Goal: Task Accomplishment & Management: Manage account settings

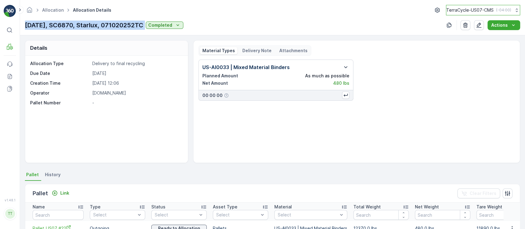
click at [491, 14] on button "TerraCycle-US07-CMS ( -04:00 )" at bounding box center [483, 10] width 74 height 10
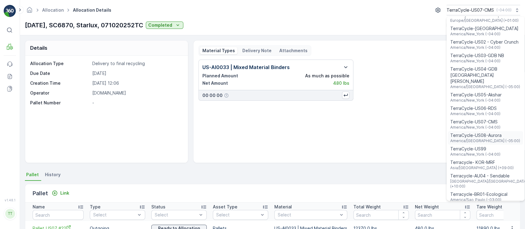
scroll to position [401, 0]
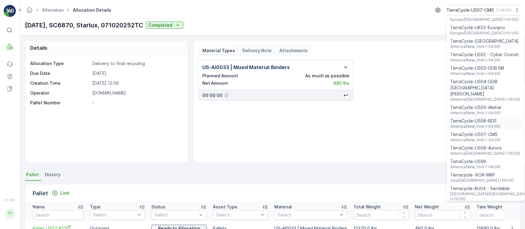
click at [484, 118] on span "TerraCycle-US06-RDS" at bounding box center [475, 121] width 50 height 6
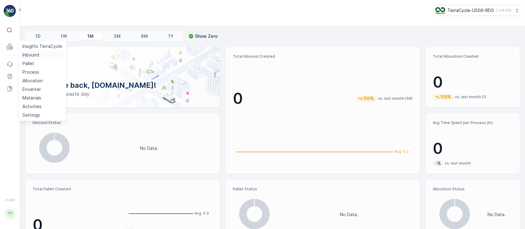
click at [27, 53] on p "Inbound" at bounding box center [30, 55] width 17 height 6
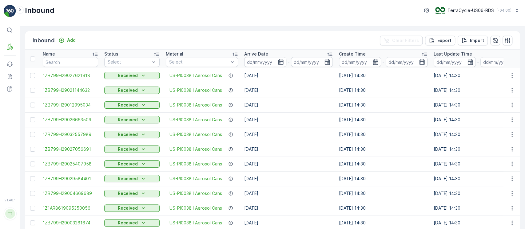
click at [308, 56] on div "Arrive Date" at bounding box center [288, 54] width 89 height 6
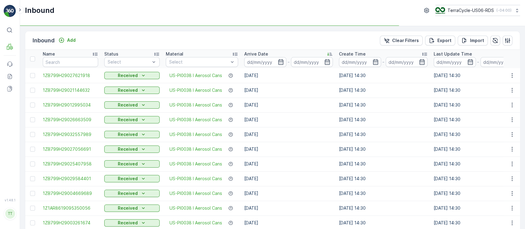
click at [308, 56] on div "Arrive Date" at bounding box center [288, 54] width 89 height 6
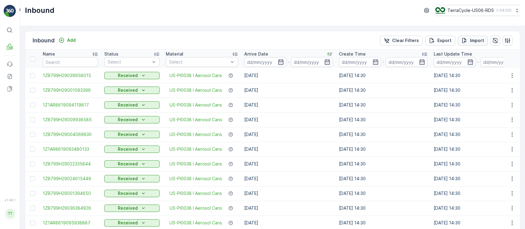
click at [477, 42] on p "Import" at bounding box center [477, 41] width 14 height 6
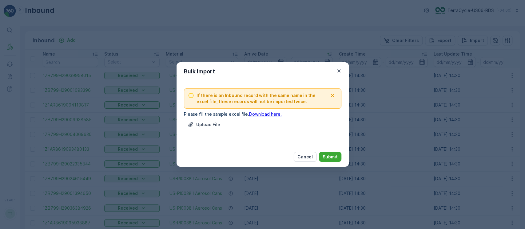
click at [255, 114] on link "Download here." at bounding box center [265, 114] width 33 height 5
drag, startPoint x: 308, startPoint y: 159, endPoint x: 170, endPoint y: 225, distance: 153.4
click at [308, 159] on p "Cancel" at bounding box center [304, 157] width 15 height 6
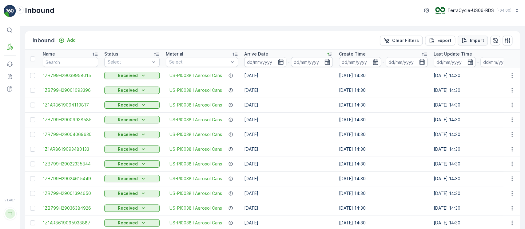
click at [484, 42] on button "Import" at bounding box center [472, 41] width 30 height 10
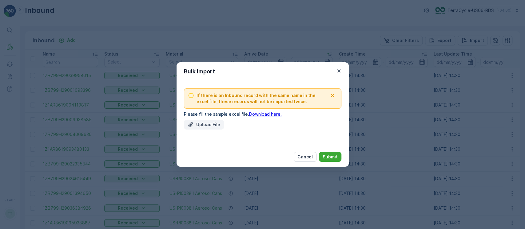
click at [215, 122] on p "Upload File" at bounding box center [208, 125] width 24 height 6
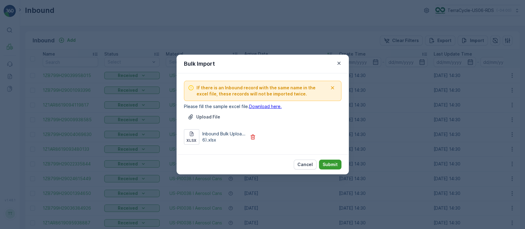
click at [334, 160] on button "Submit" at bounding box center [330, 165] width 22 height 10
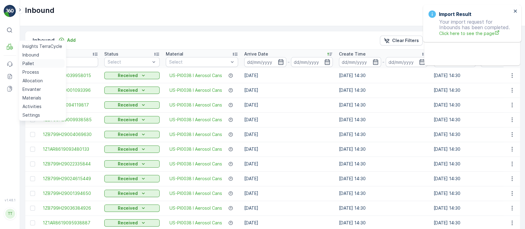
click at [36, 62] on link "Pallet" at bounding box center [42, 63] width 45 height 9
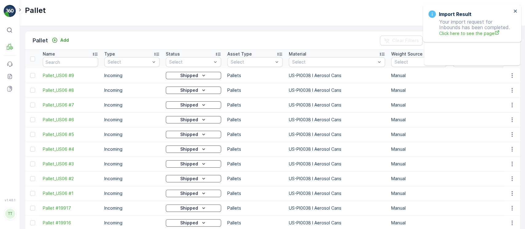
click at [55, 44] on div "Pallet Add" at bounding box center [52, 40] width 39 height 9
click at [55, 43] on button "Add" at bounding box center [60, 40] width 22 height 7
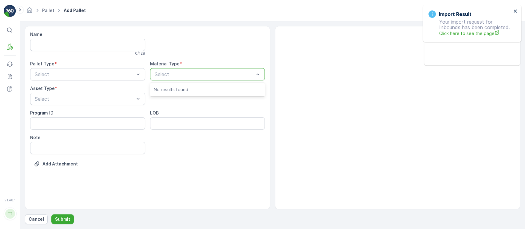
click at [215, 70] on div "Select" at bounding box center [207, 74] width 115 height 12
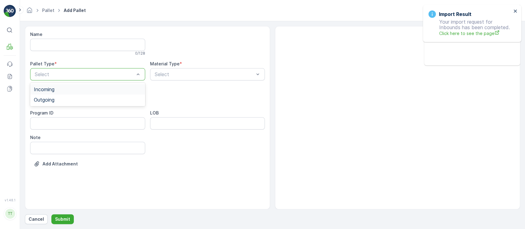
click at [111, 73] on div at bounding box center [84, 75] width 101 height 6
click at [103, 92] on div "Incoming" at bounding box center [87, 89] width 115 height 10
click at [170, 78] on div "Select" at bounding box center [207, 74] width 115 height 12
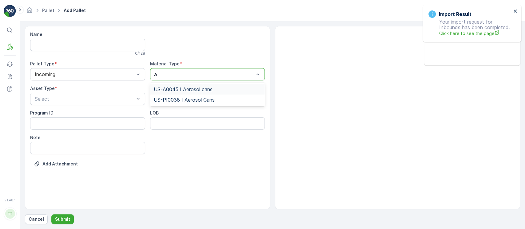
type input "ae"
click at [183, 96] on div "US-PI0038 I Aerosol Cans" at bounding box center [207, 100] width 115 height 10
click at [130, 98] on div at bounding box center [84, 99] width 101 height 6
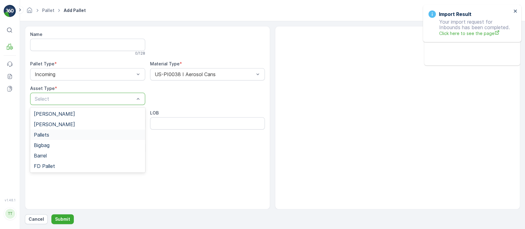
click at [49, 136] on div "Pallets" at bounding box center [88, 135] width 108 height 6
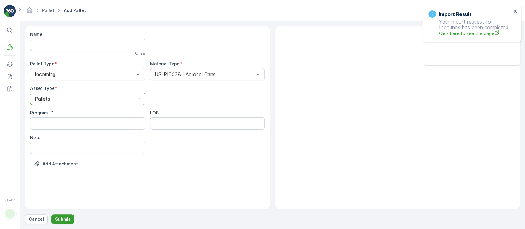
click at [58, 221] on p "Submit" at bounding box center [62, 219] width 15 height 6
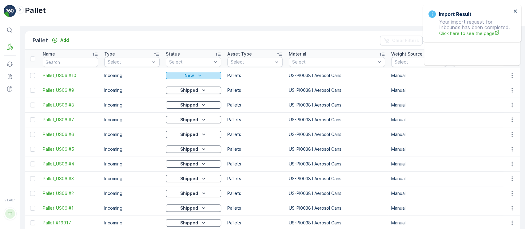
click at [211, 73] on div "New" at bounding box center [193, 76] width 50 height 6
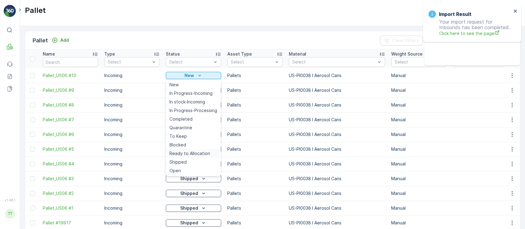
click at [193, 152] on span "Ready to Allocation" at bounding box center [189, 154] width 41 height 6
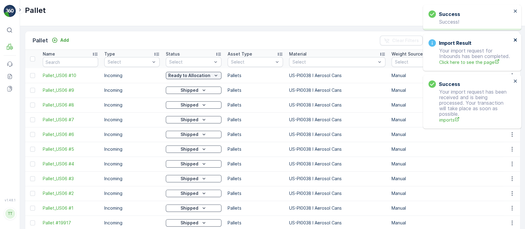
click at [514, 41] on icon "close" at bounding box center [515, 40] width 4 height 5
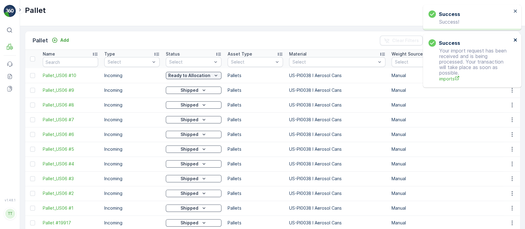
click at [514, 41] on icon "close" at bounding box center [515, 40] width 4 height 5
click at [515, 12] on icon "close" at bounding box center [515, 11] width 4 height 5
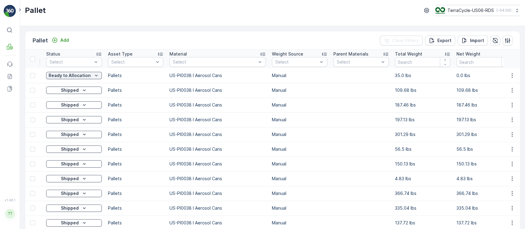
scroll to position [0, 124]
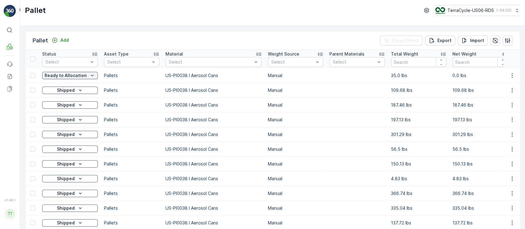
click at [396, 225] on td "137.72 lbs" at bounding box center [418, 223] width 61 height 15
click at [511, 76] on icon "button" at bounding box center [512, 76] width 6 height 6
click at [500, 108] on span "Update Weight" at bounding box center [502, 111] width 31 height 6
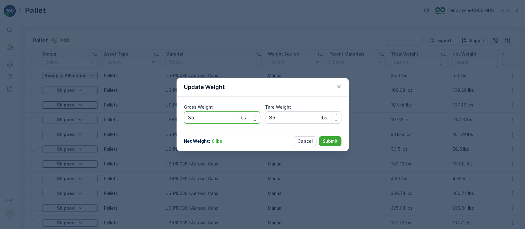
drag, startPoint x: 202, startPoint y: 117, endPoint x: 148, endPoint y: 119, distance: 54.8
click at [148, 119] on div "Update Weight Gross Weight 35 lbs Tare Weight 35 lbs Net Weight : 0 lbs Cancel …" at bounding box center [262, 114] width 525 height 229
type Weight "5.38"
type Weight "0"
click at [319, 136] on button "Submit" at bounding box center [330, 141] width 22 height 10
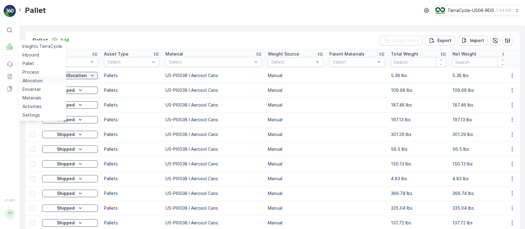
click at [38, 82] on p "Allocation" at bounding box center [32, 81] width 20 height 6
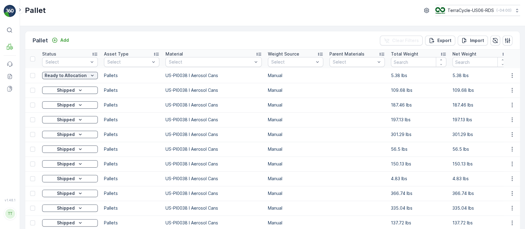
scroll to position [0, 0]
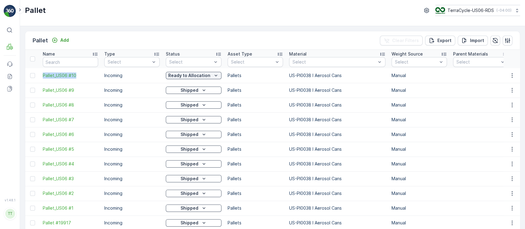
drag, startPoint x: 39, startPoint y: 74, endPoint x: 85, endPoint y: 72, distance: 45.5
copy span "Pallet_US06 #10"
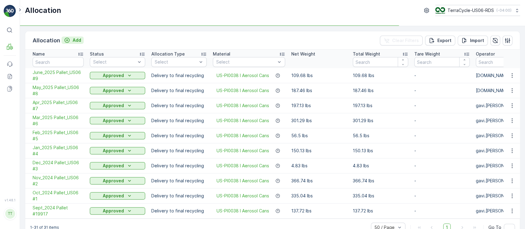
click at [81, 38] on button "Add" at bounding box center [72, 40] width 22 height 7
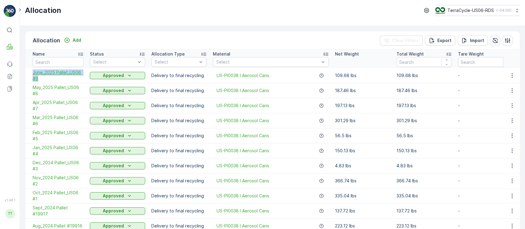
drag, startPoint x: 31, startPoint y: 74, endPoint x: 38, endPoint y: 77, distance: 7.1
click at [38, 77] on td "June_2025 Pallet_US06 #9" at bounding box center [55, 75] width 61 height 15
copy span "June_2025 Pallet_US06 #9"
click at [75, 44] on div "Allocation Add" at bounding box center [58, 40] width 51 height 9
click at [77, 42] on p "Add" at bounding box center [77, 40] width 9 height 6
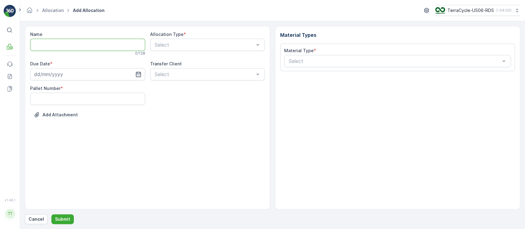
click at [77, 42] on input "Name" at bounding box center [87, 45] width 115 height 12
paste input "June_2025 Pallet_US06 #9"
click at [45, 45] on input "June_2025 Pallet_US06 #9" at bounding box center [87, 45] width 115 height 12
drag, startPoint x: 59, startPoint y: 46, endPoint x: 135, endPoint y: 38, distance: 76.9
click at [135, 39] on input "July_2025 Pallet_US06 #9" at bounding box center [87, 45] width 115 height 12
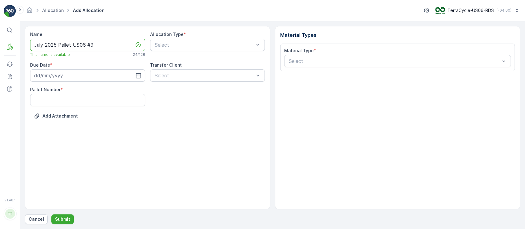
paste input "10"
type input "July_2025 Pallet_US06 #10"
click at [173, 42] on div at bounding box center [204, 45] width 101 height 6
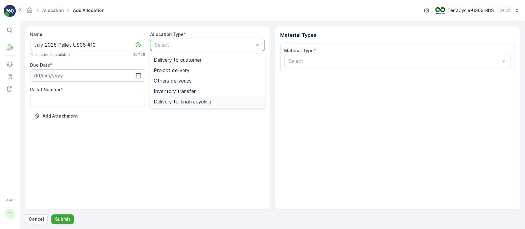
click at [192, 101] on span "Delivery to final recycling" at bounding box center [182, 102] width 57 height 6
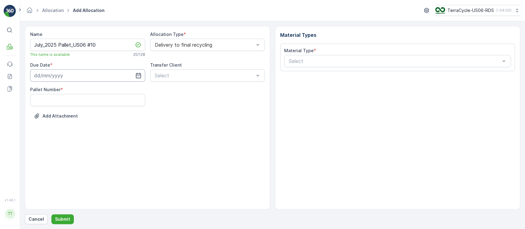
click at [131, 80] on input at bounding box center [87, 75] width 115 height 12
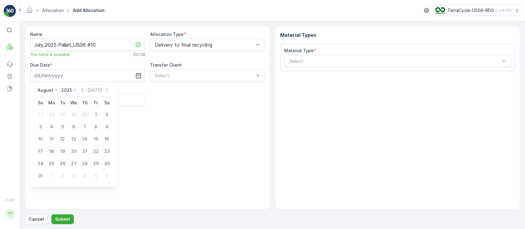
click at [85, 111] on div "31" at bounding box center [85, 115] width 10 height 10
type input "31.07.2025"
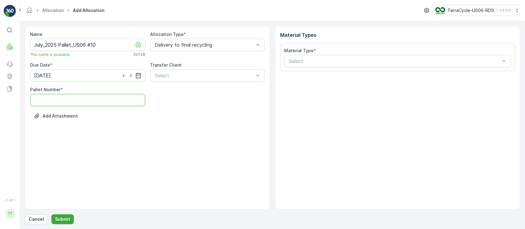
click at [86, 104] on Number "Pallet Number" at bounding box center [87, 100] width 115 height 12
type Number "1"
click at [84, 119] on div "Add Attachment" at bounding box center [147, 119] width 235 height 17
click at [305, 57] on div "Select" at bounding box center [397, 61] width 227 height 12
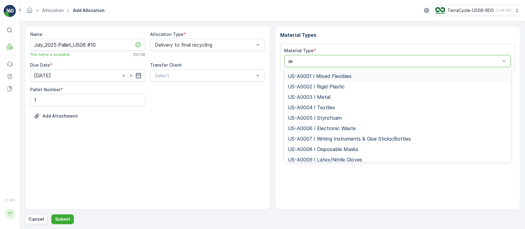
type input "aer"
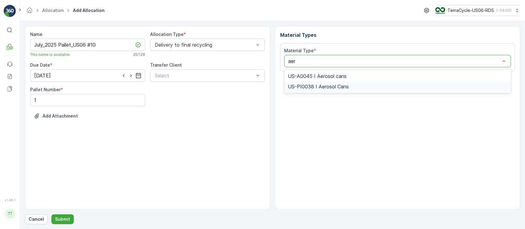
click at [310, 85] on span "US-PI0038 I Aerosol Cans" at bounding box center [318, 87] width 61 height 6
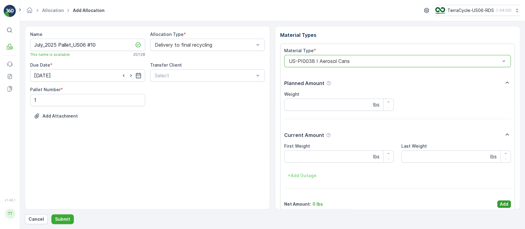
click at [508, 203] on button "Add" at bounding box center [504, 204] width 14 height 7
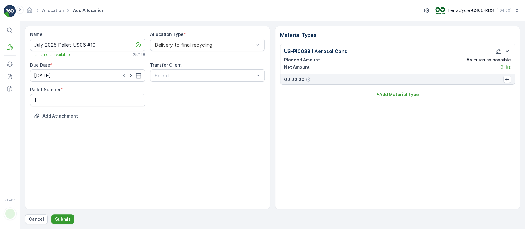
click at [69, 215] on button "Submit" at bounding box center [62, 220] width 22 height 10
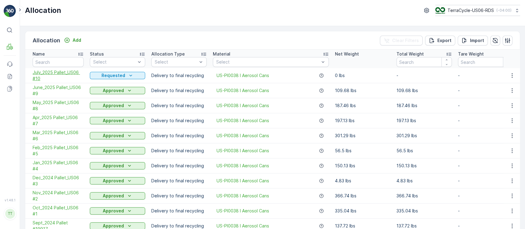
click at [74, 72] on span "July_2025 Pallet_US06 #10" at bounding box center [58, 75] width 51 height 12
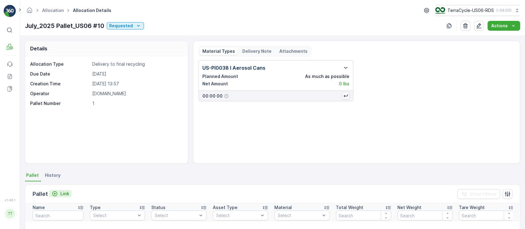
click at [63, 196] on p "Link" at bounding box center [64, 194] width 9 height 6
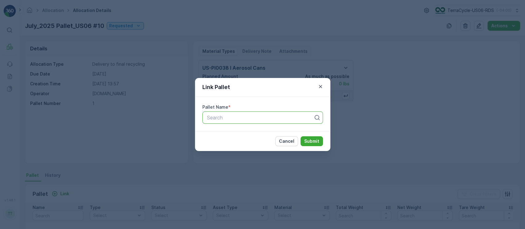
click at [227, 115] on div at bounding box center [260, 118] width 108 height 6
type input "#10"
click at [300, 136] on button "Submit" at bounding box center [311, 141] width 22 height 10
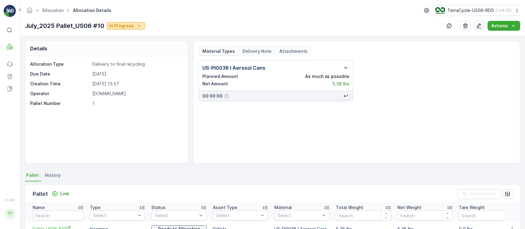
click at [131, 29] on button "In Progress" at bounding box center [126, 25] width 38 height 7
click at [131, 51] on span "Completed" at bounding box center [122, 52] width 23 height 6
click at [43, 30] on p "July_2025 Pallet_US06 #10" at bounding box center [64, 25] width 79 height 9
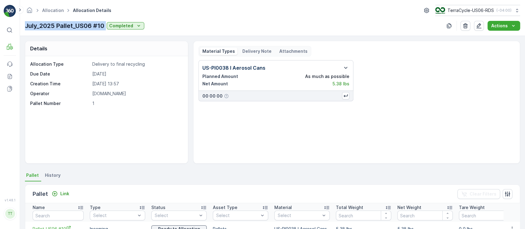
copy p "July_2025 Pallet_US06 #10"
click at [336, 85] on p "5.38 lbs" at bounding box center [340, 84] width 17 height 6
copy p "5.38"
click at [52, 10] on link "Allocation" at bounding box center [53, 10] width 22 height 5
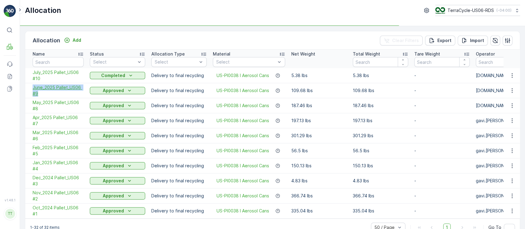
drag, startPoint x: 26, startPoint y: 85, endPoint x: 47, endPoint y: 94, distance: 22.2
click at [47, 94] on td "June_2025 Pallet_US06 #9" at bounding box center [55, 90] width 61 height 15
copy span "June_2025 Pallet_US06 #9"
